Goal: Task Accomplishment & Management: Use online tool/utility

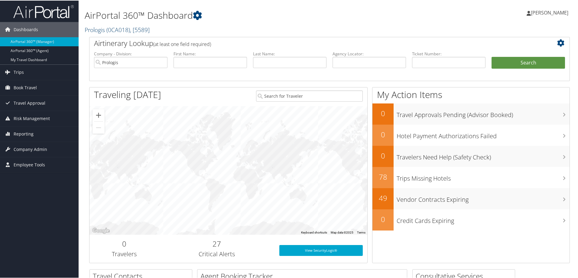
click at [107, 29] on span "( 0CA018 )" at bounding box center [118, 29] width 24 height 8
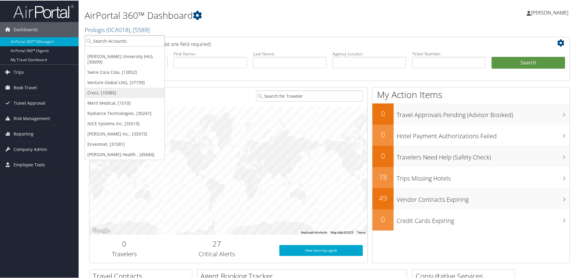
click at [94, 87] on link "Crocs, [10385]" at bounding box center [124, 92] width 79 height 10
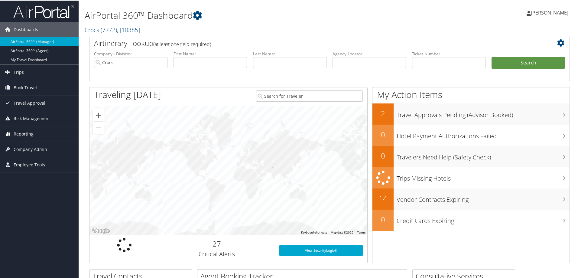
click at [28, 132] on span "Reporting" at bounding box center [24, 133] width 20 height 15
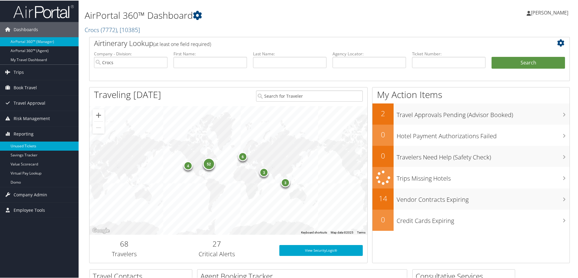
click at [31, 145] on link "Unused Tickets" at bounding box center [39, 145] width 79 height 9
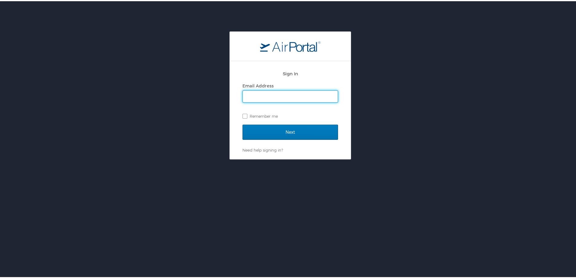
type input "[PERSON_NAME][DOMAIN_NAME][EMAIL_ADDRESS][PERSON_NAME][DOMAIN_NAME]"
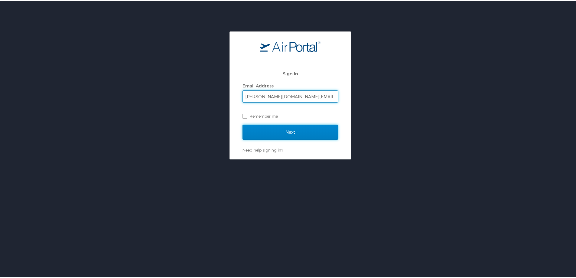
click at [302, 128] on input "Next" at bounding box center [289, 130] width 95 height 15
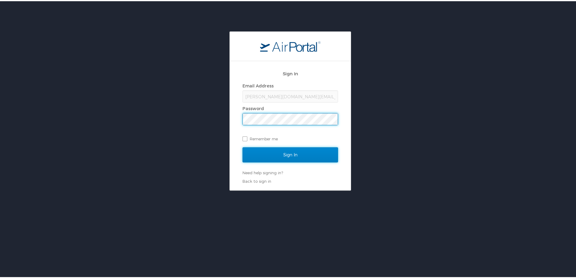
click at [289, 153] on input "Sign In" at bounding box center [289, 153] width 95 height 15
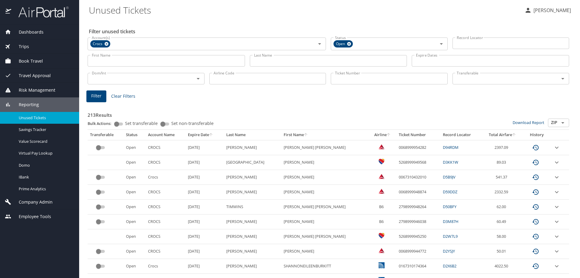
click at [268, 61] on input "Last Name" at bounding box center [328, 60] width 157 height 11
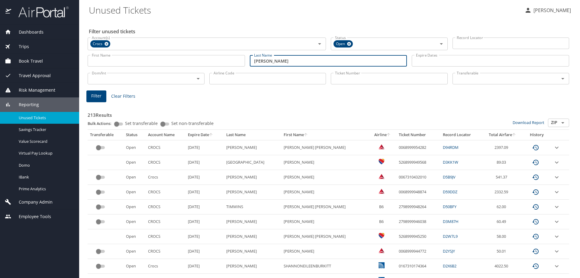
type input "wade"
click at [98, 95] on span "Filter" at bounding box center [96, 96] width 10 height 8
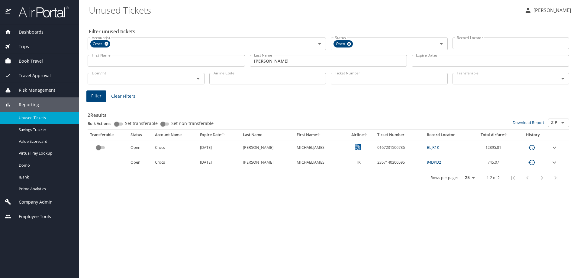
click at [553, 146] on icon "expand row" at bounding box center [554, 147] width 7 height 7
